Goal: Information Seeking & Learning: Learn about a topic

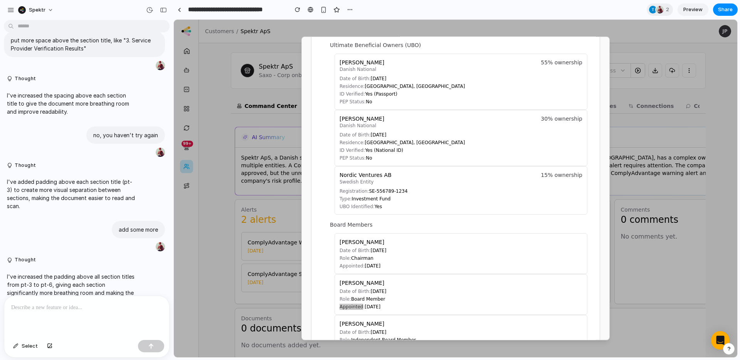
scroll to position [572, 0]
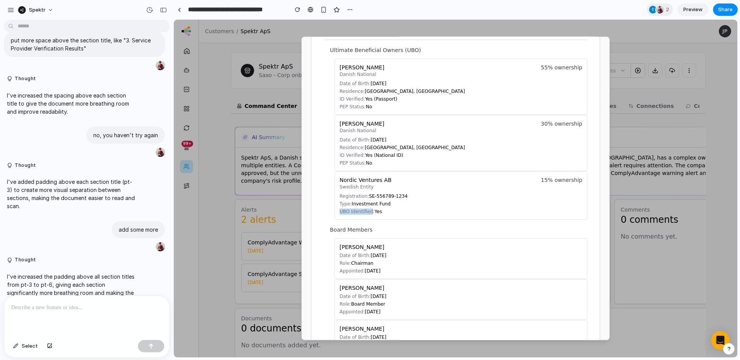
drag, startPoint x: 368, startPoint y: 212, endPoint x: 331, endPoint y: 210, distance: 37.1
click at [331, 210] on div "Ultimate Beneficial Owners (UBO) [PERSON_NAME] Danish National 55% ownership Da…" at bounding box center [459, 132] width 258 height 173
click at [347, 199] on span "Registration:" at bounding box center [354, 196] width 29 height 5
click at [345, 205] on span "Type:" at bounding box center [346, 203] width 12 height 5
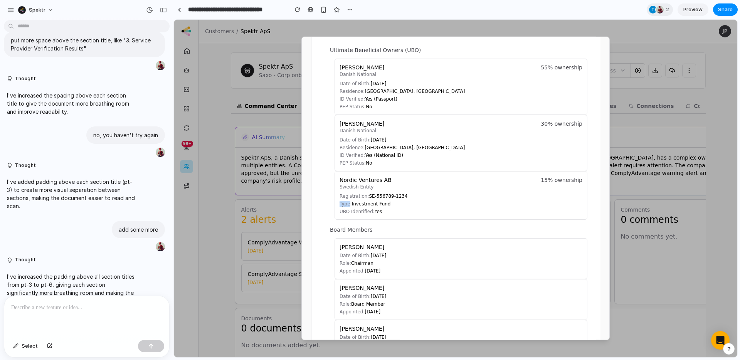
click at [345, 205] on span "Type:" at bounding box center [346, 203] width 12 height 5
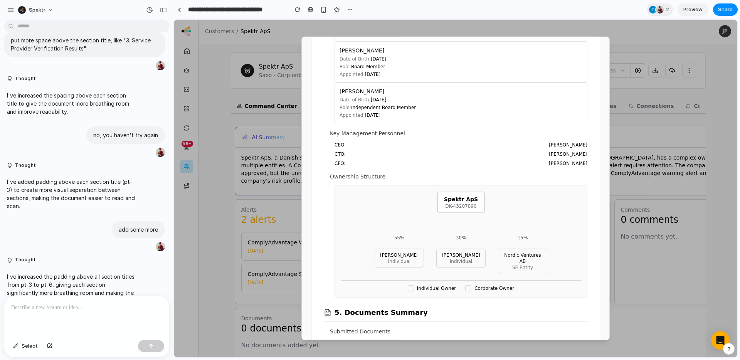
scroll to position [804, 0]
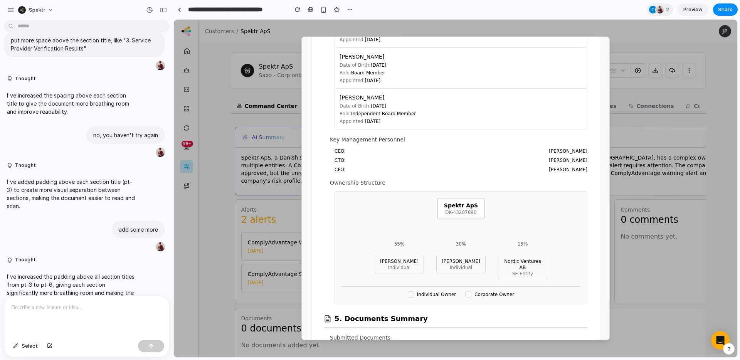
click at [335, 139] on p "Key Management Personnel" at bounding box center [459, 140] width 258 height 8
click at [219, 95] on div at bounding box center [456, 189] width 564 height 338
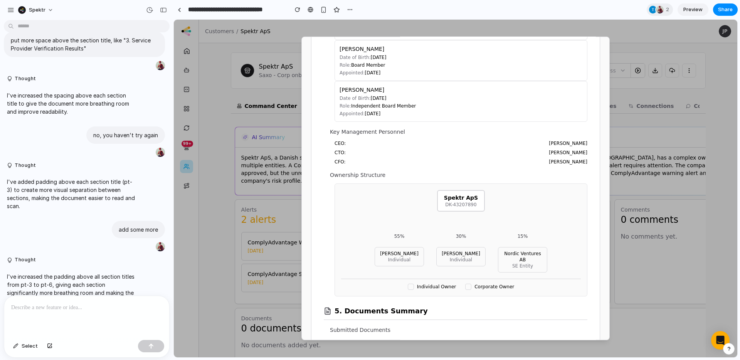
scroll to position [807, 0]
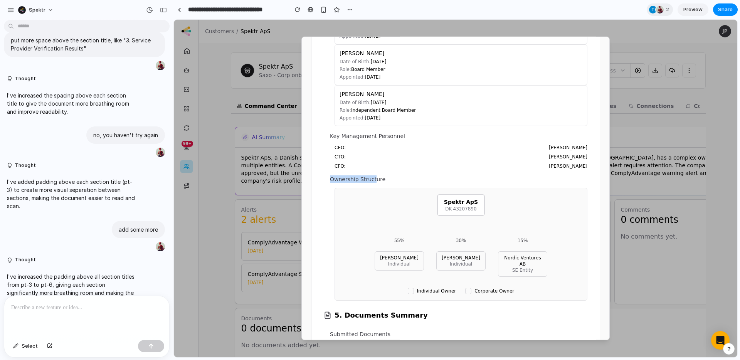
drag, startPoint x: 330, startPoint y: 179, endPoint x: 374, endPoint y: 178, distance: 44.0
click at [374, 178] on section "4. Related Entities & Ownership Structure Ultimate Beneficial Owners (UBO) [PER…" at bounding box center [456, 41] width 264 height 519
click at [374, 178] on p "Ownership Structure" at bounding box center [459, 179] width 258 height 8
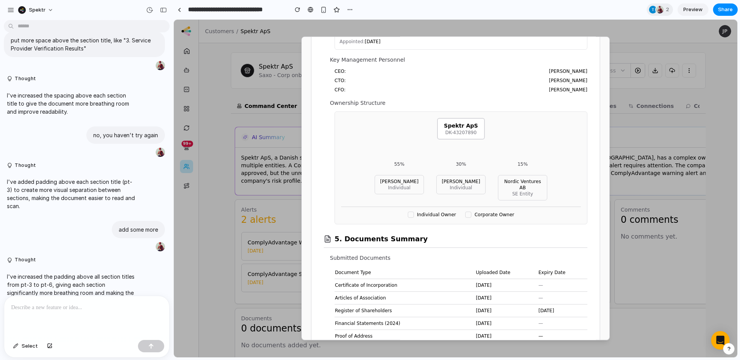
scroll to position [869, 0]
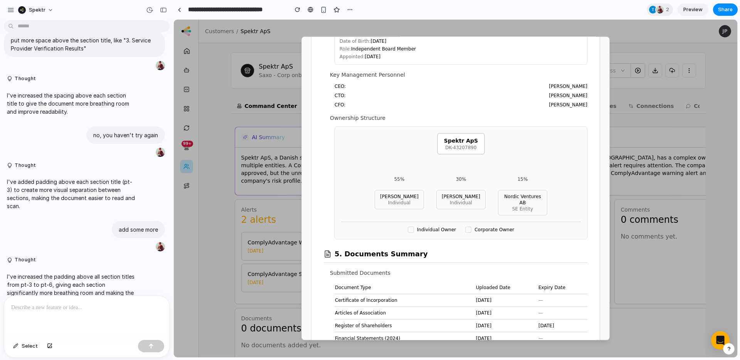
click at [322, 175] on div "Customer Due Diligence Report Entity: Spektr ApS Registration Number: DK-432078…" at bounding box center [455, 46] width 288 height 1702
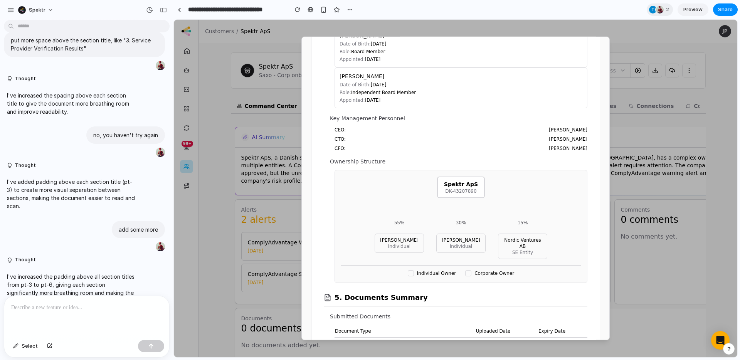
scroll to position [824, 0]
click at [340, 162] on p "Ownership Structure" at bounding box center [459, 162] width 258 height 8
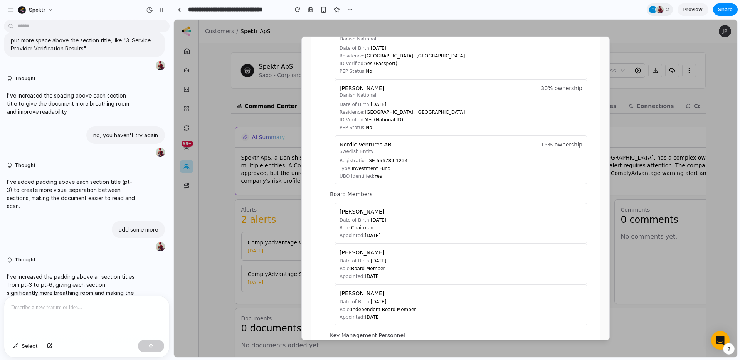
scroll to position [606, 0]
